Goal: Information Seeking & Learning: Learn about a topic

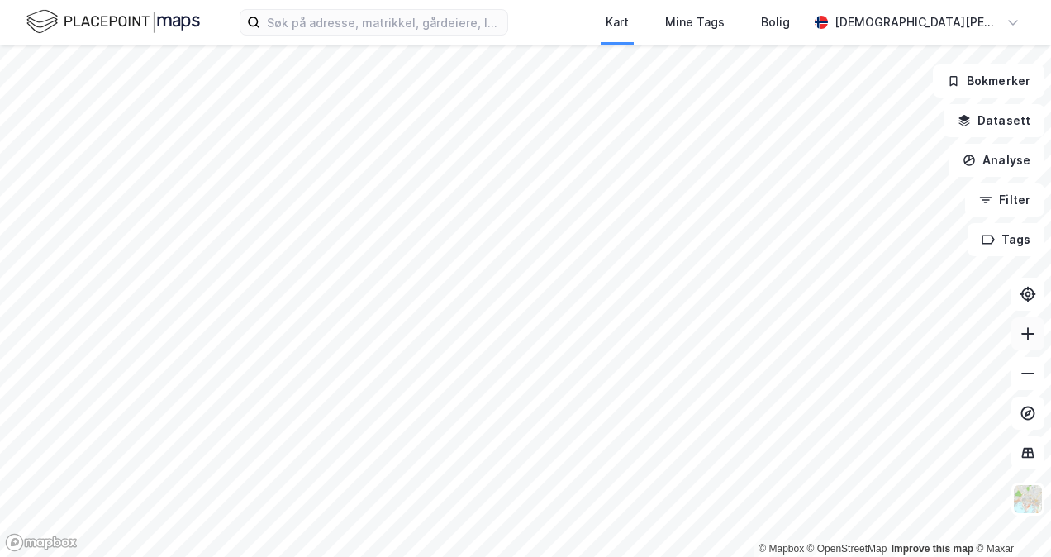
click at [1026, 340] on icon at bounding box center [1028, 334] width 17 height 17
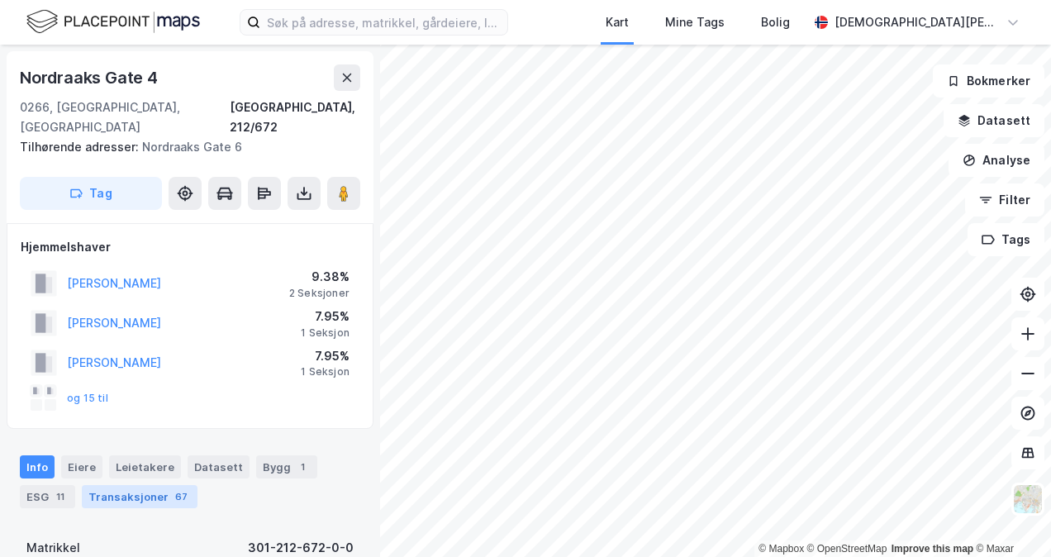
click at [177, 488] on div "67" at bounding box center [181, 496] width 19 height 17
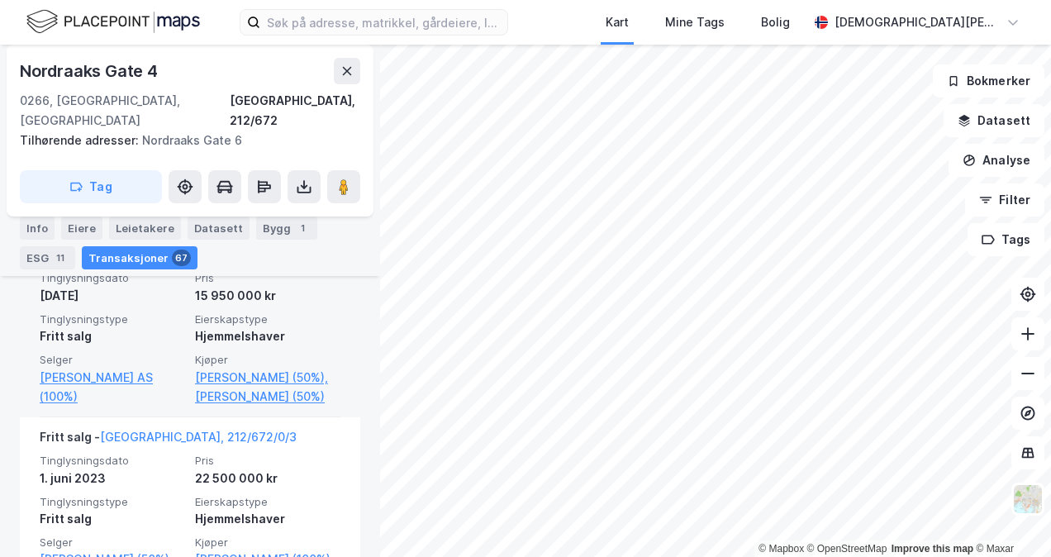
scroll to position [1354, 0]
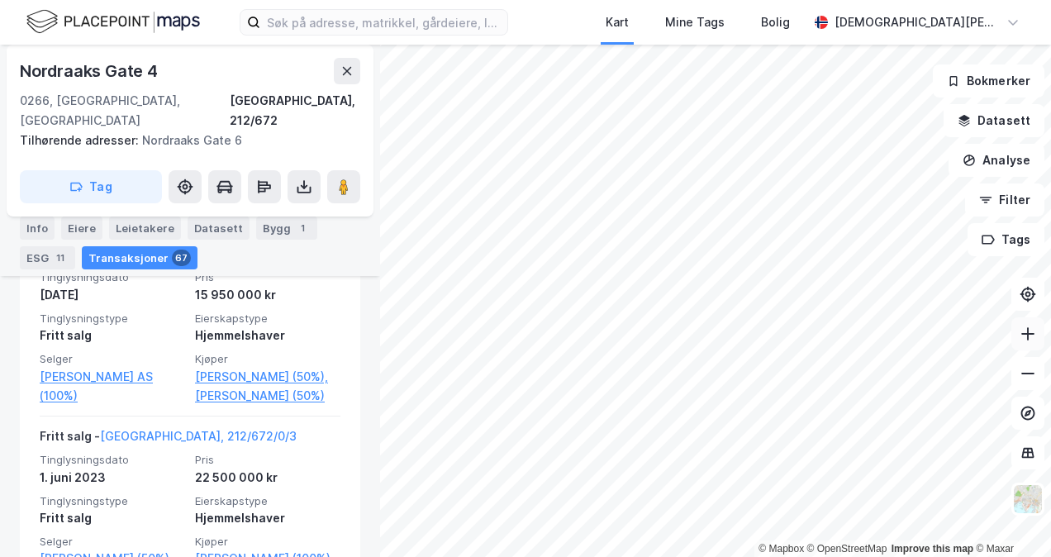
click at [1036, 340] on button at bounding box center [1028, 333] width 33 height 33
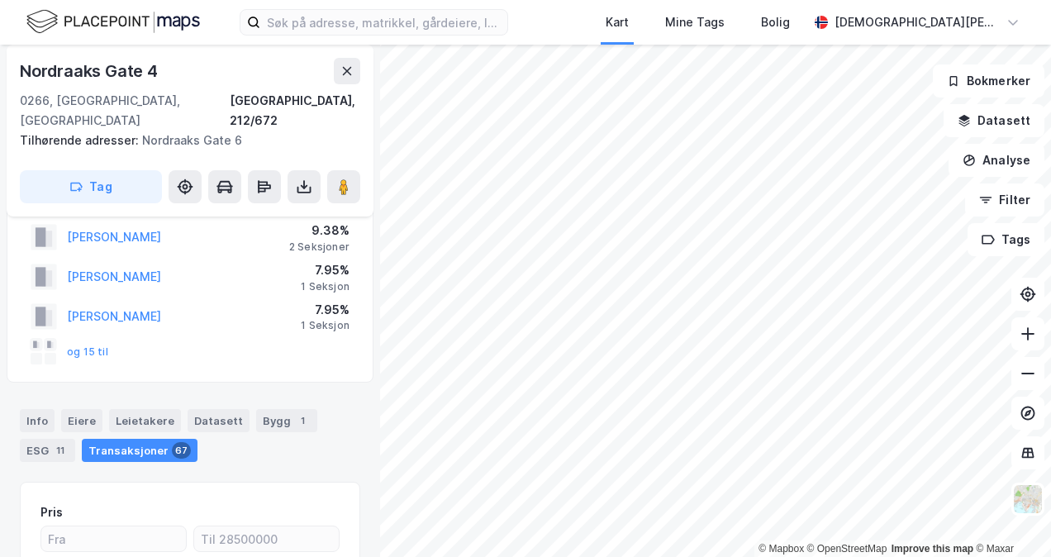
scroll to position [0, 0]
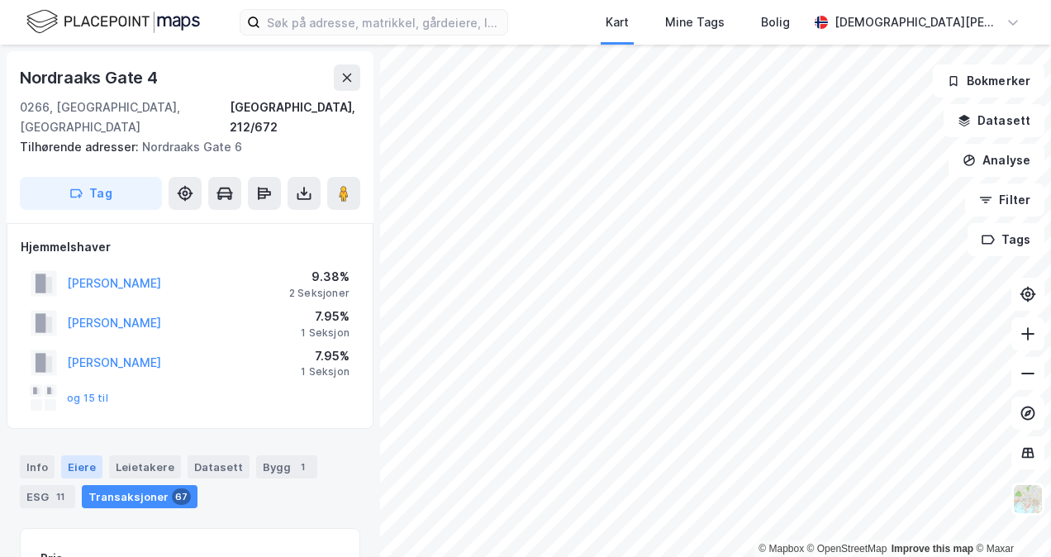
click at [78, 455] on div "Eiere" at bounding box center [81, 466] width 41 height 23
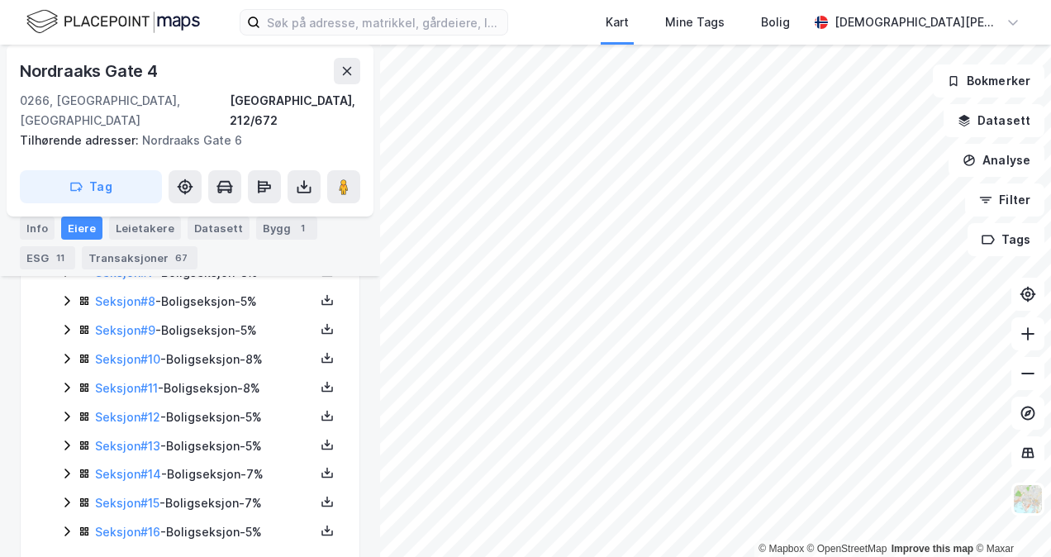
scroll to position [550, 0]
